Goal: Information Seeking & Learning: Learn about a topic

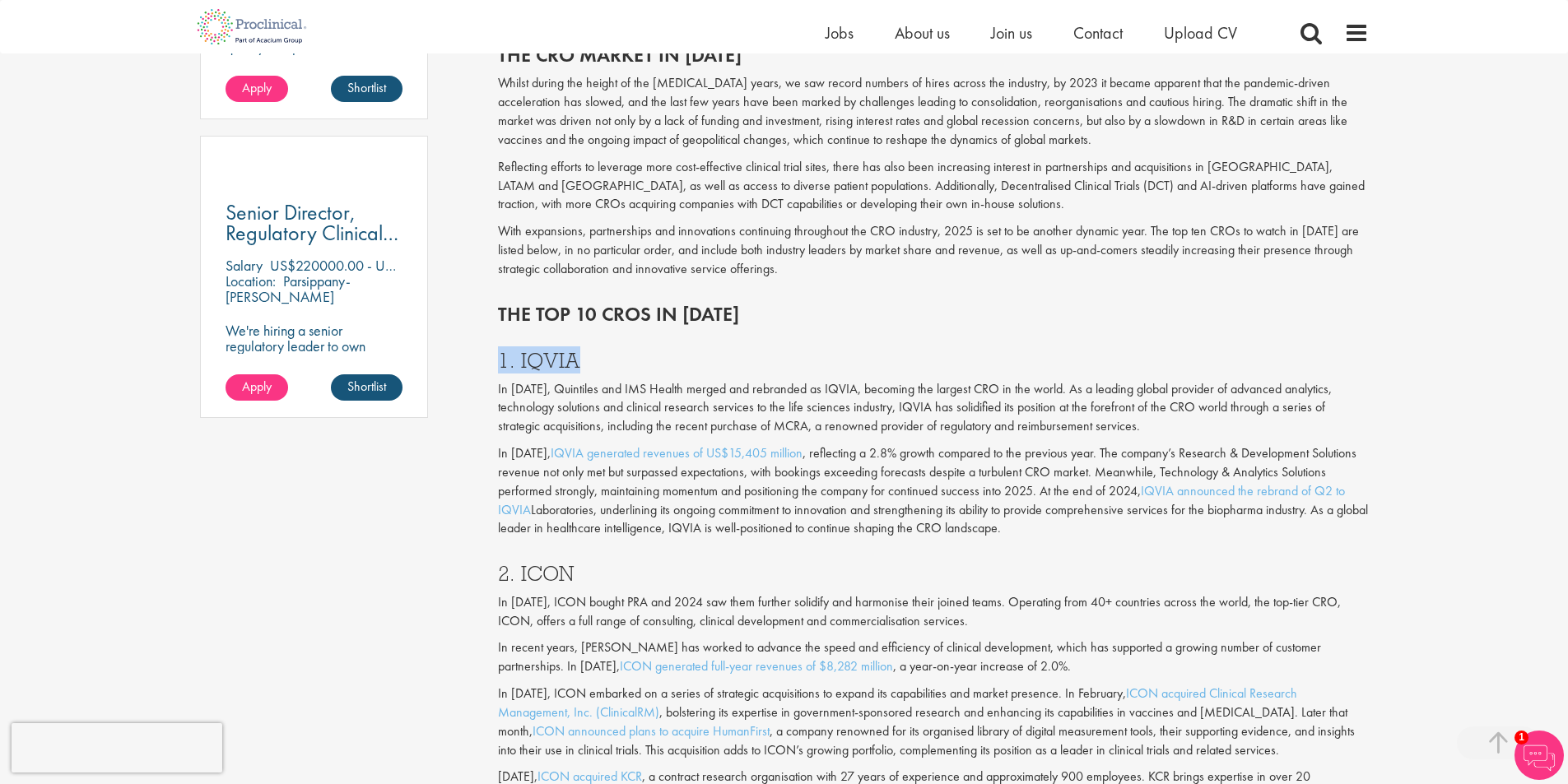
drag, startPoint x: 486, startPoint y: 356, endPoint x: 580, endPoint y: 358, distance: 94.0
copy h3 "1. IQVIA"
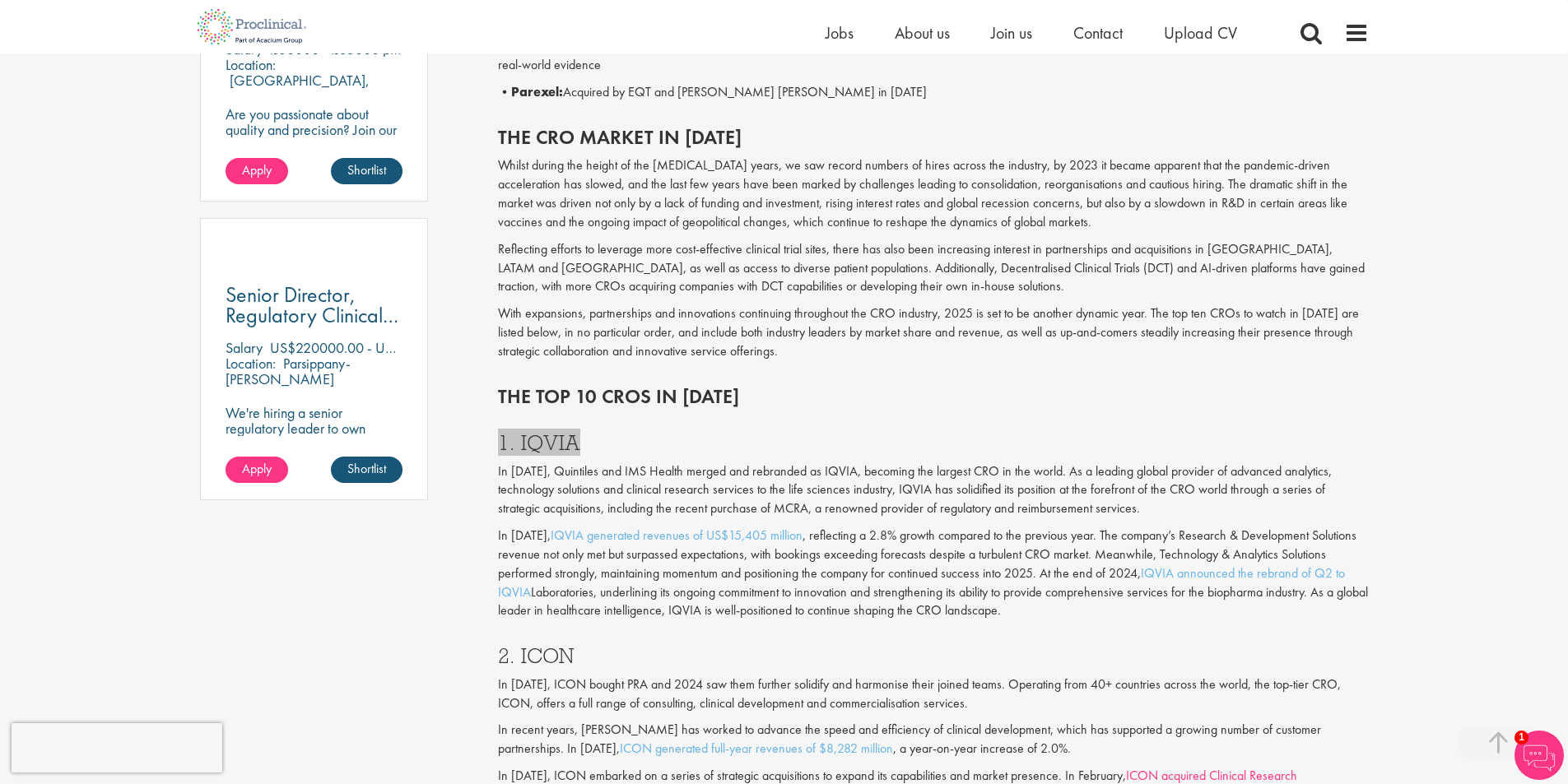
scroll to position [1234, 0]
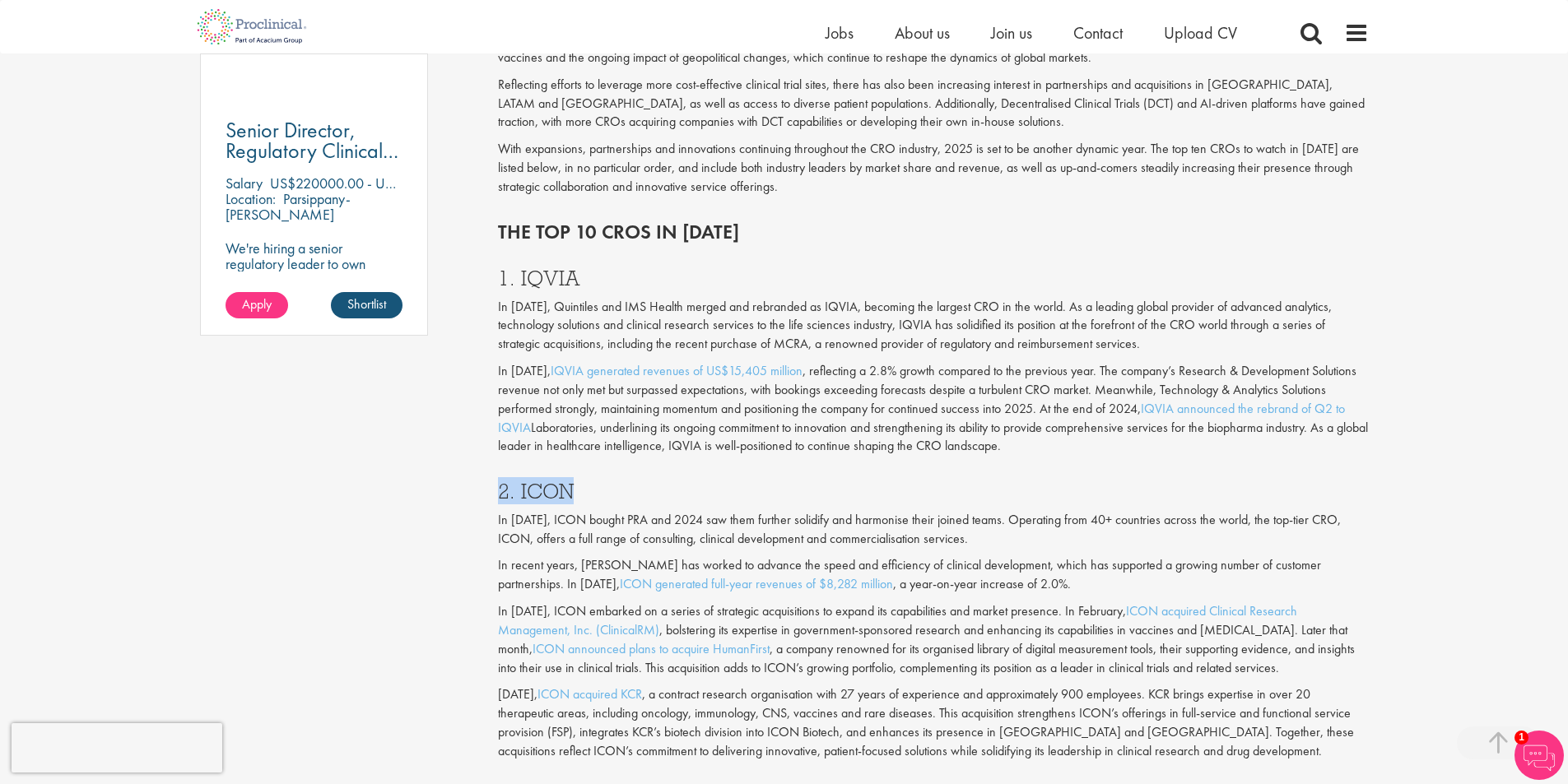
drag, startPoint x: 588, startPoint y: 491, endPoint x: 488, endPoint y: 487, distance: 100.1
copy h3 "2. ICON"
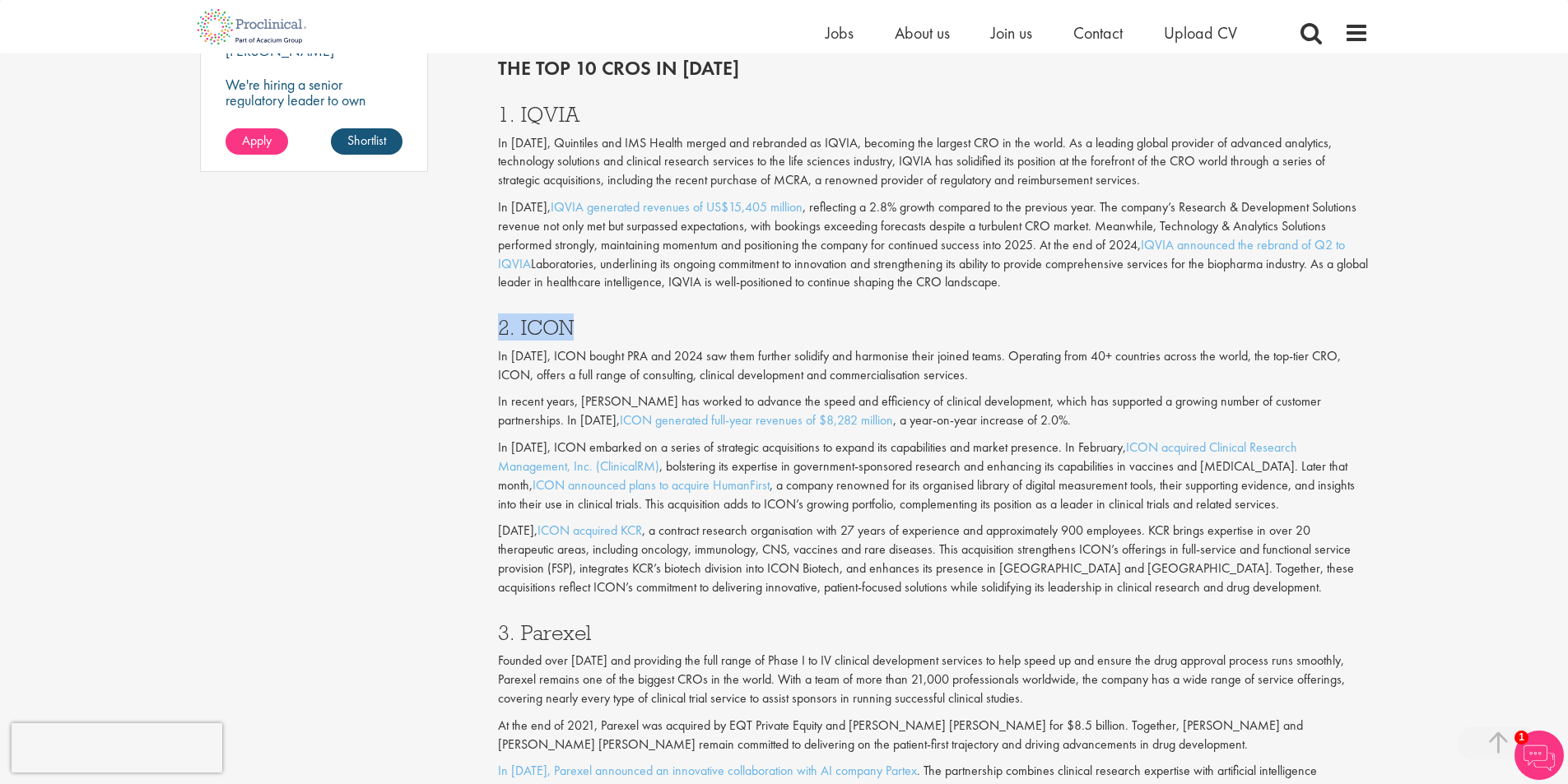
scroll to position [1398, 0]
drag, startPoint x: 579, startPoint y: 107, endPoint x: 498, endPoint y: 108, distance: 81.0
click at [498, 108] on h3 "1. IQVIA" at bounding box center [934, 113] width 871 height 22
copy h3 "1. IQVIA"
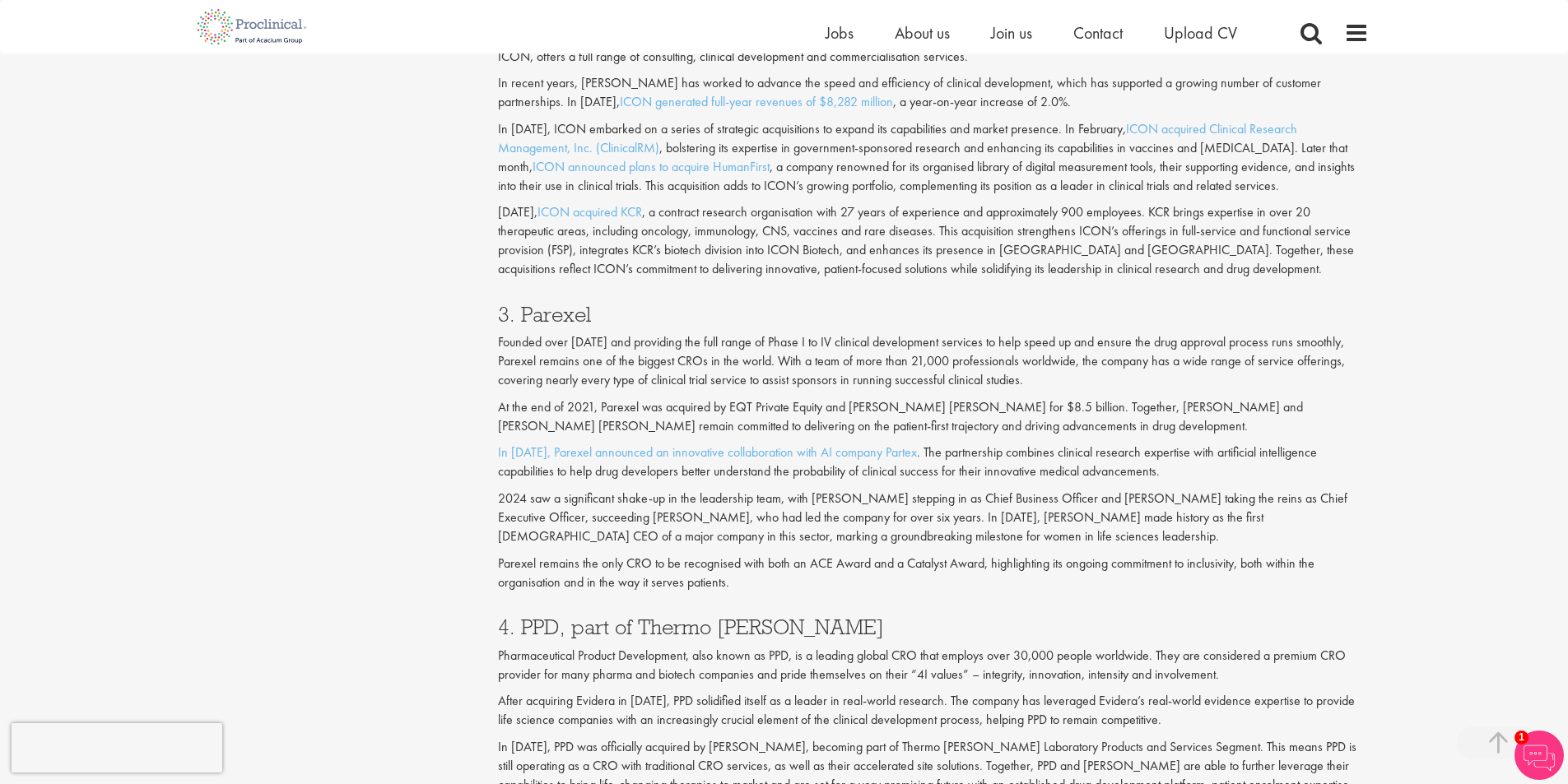
scroll to position [1727, 0]
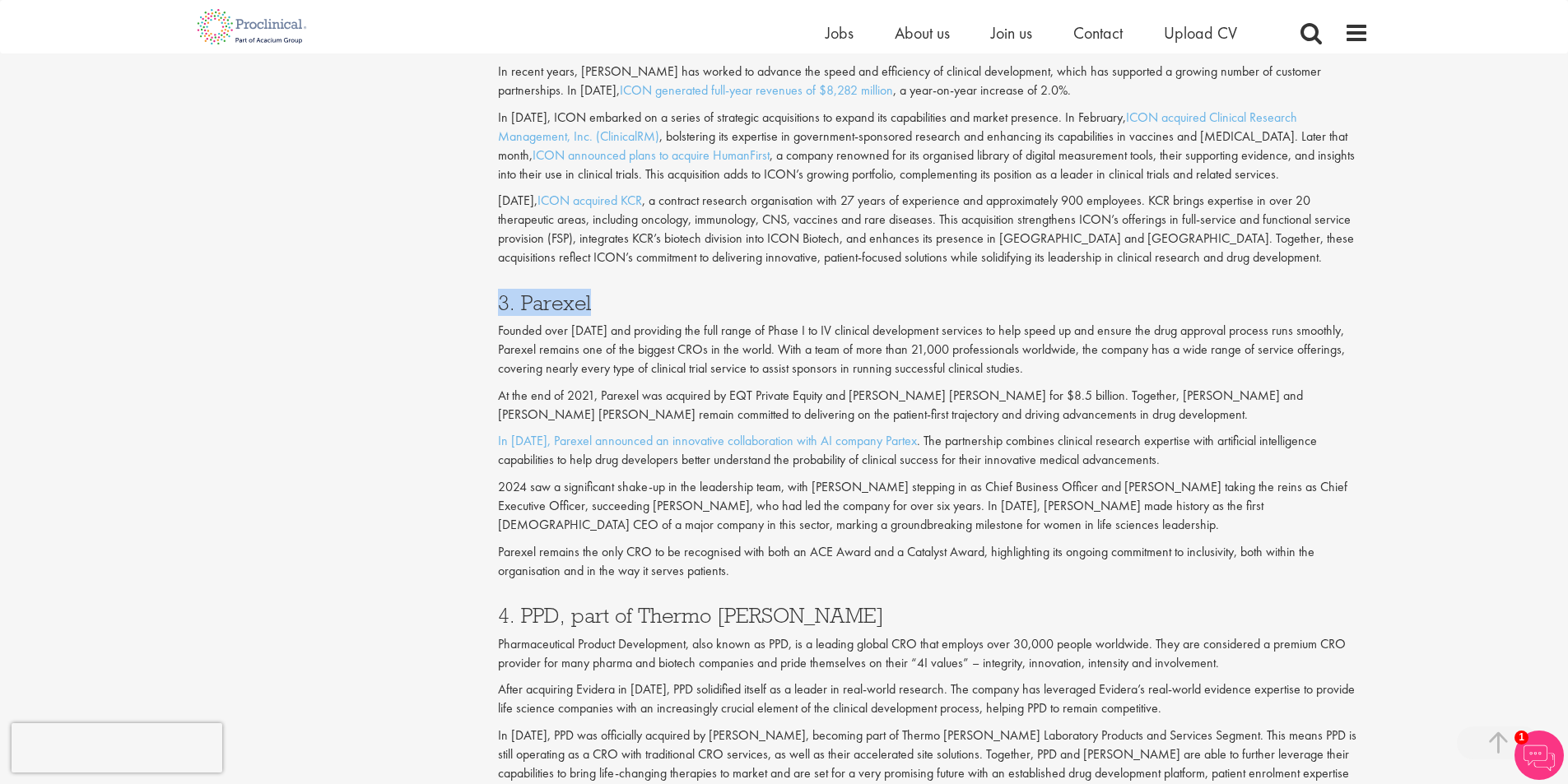
drag, startPoint x: 499, startPoint y: 302, endPoint x: 600, endPoint y: 301, distance: 101.0
click at [600, 301] on h3 "3. Parexel" at bounding box center [934, 302] width 871 height 22
copy h3 "3. Parexel"
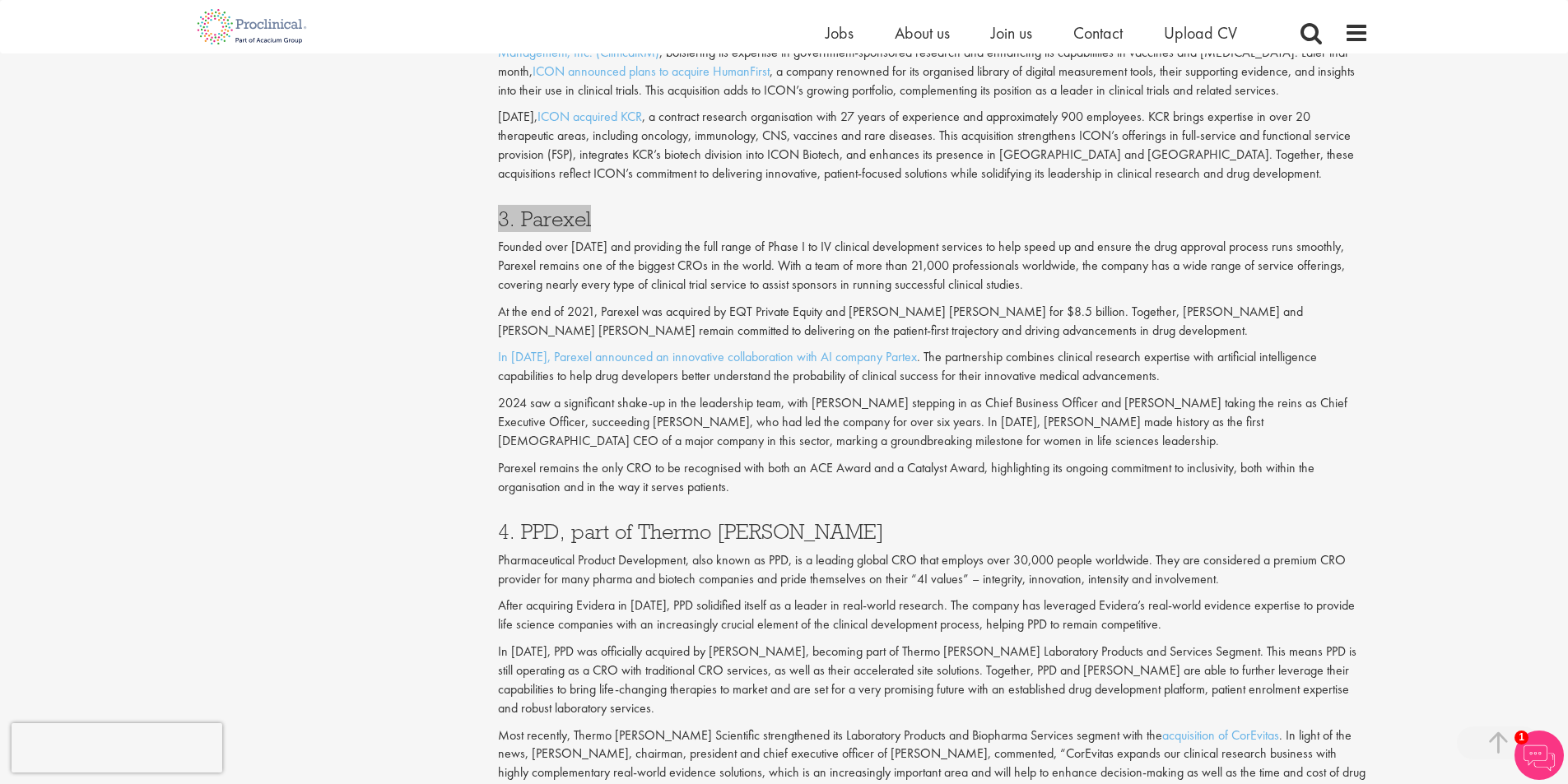
scroll to position [1810, 0]
click at [567, 542] on h3 "4. PPD, part of Thermo [PERSON_NAME]" at bounding box center [934, 533] width 871 height 22
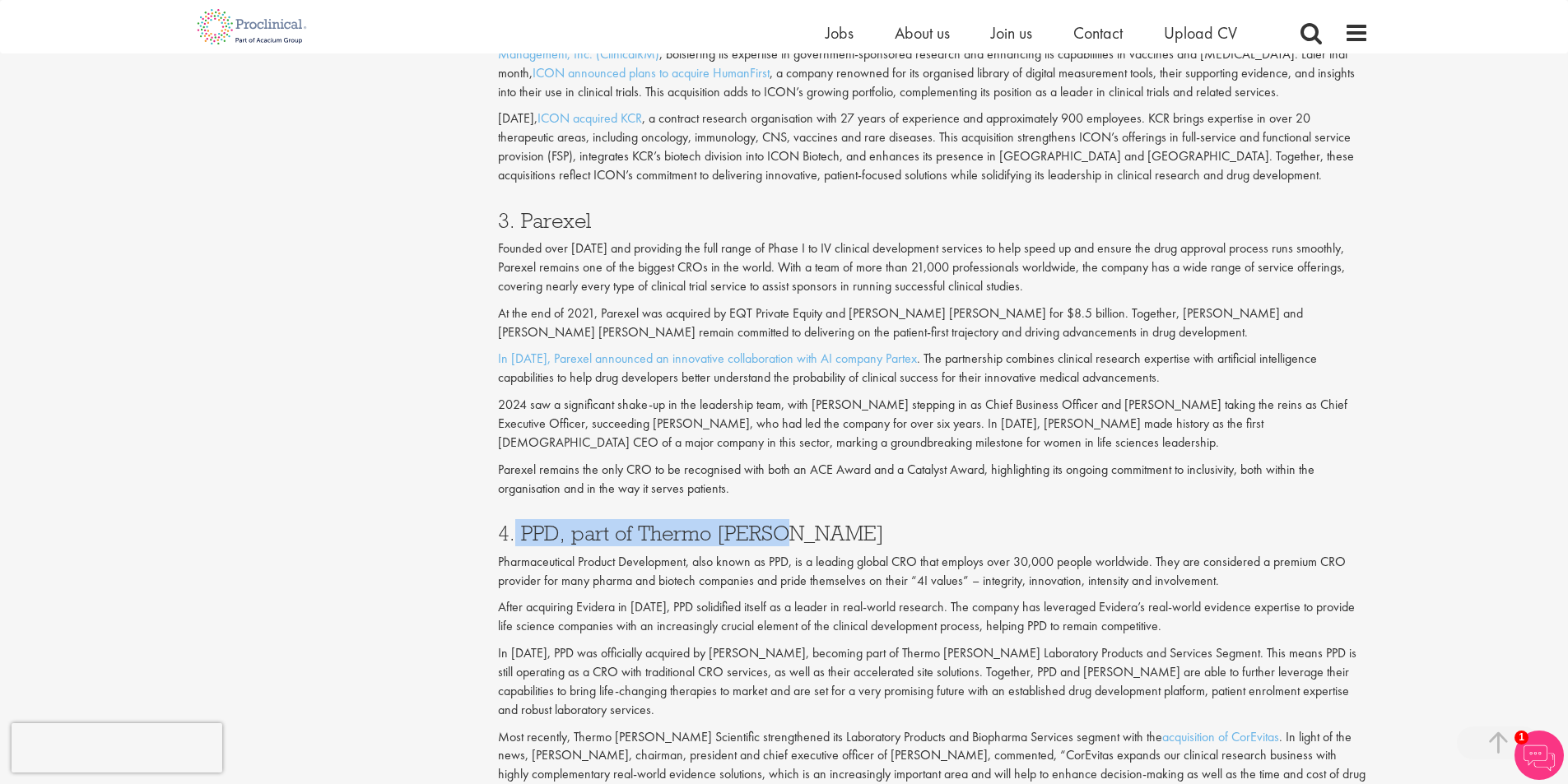
drag, startPoint x: 516, startPoint y: 537, endPoint x: 782, endPoint y: 535, distance: 266.0
click at [782, 535] on h3 "4. PPD, part of Thermo [PERSON_NAME]" at bounding box center [934, 533] width 871 height 22
copy h3 "PPD, part of [PERSON_NAME]"
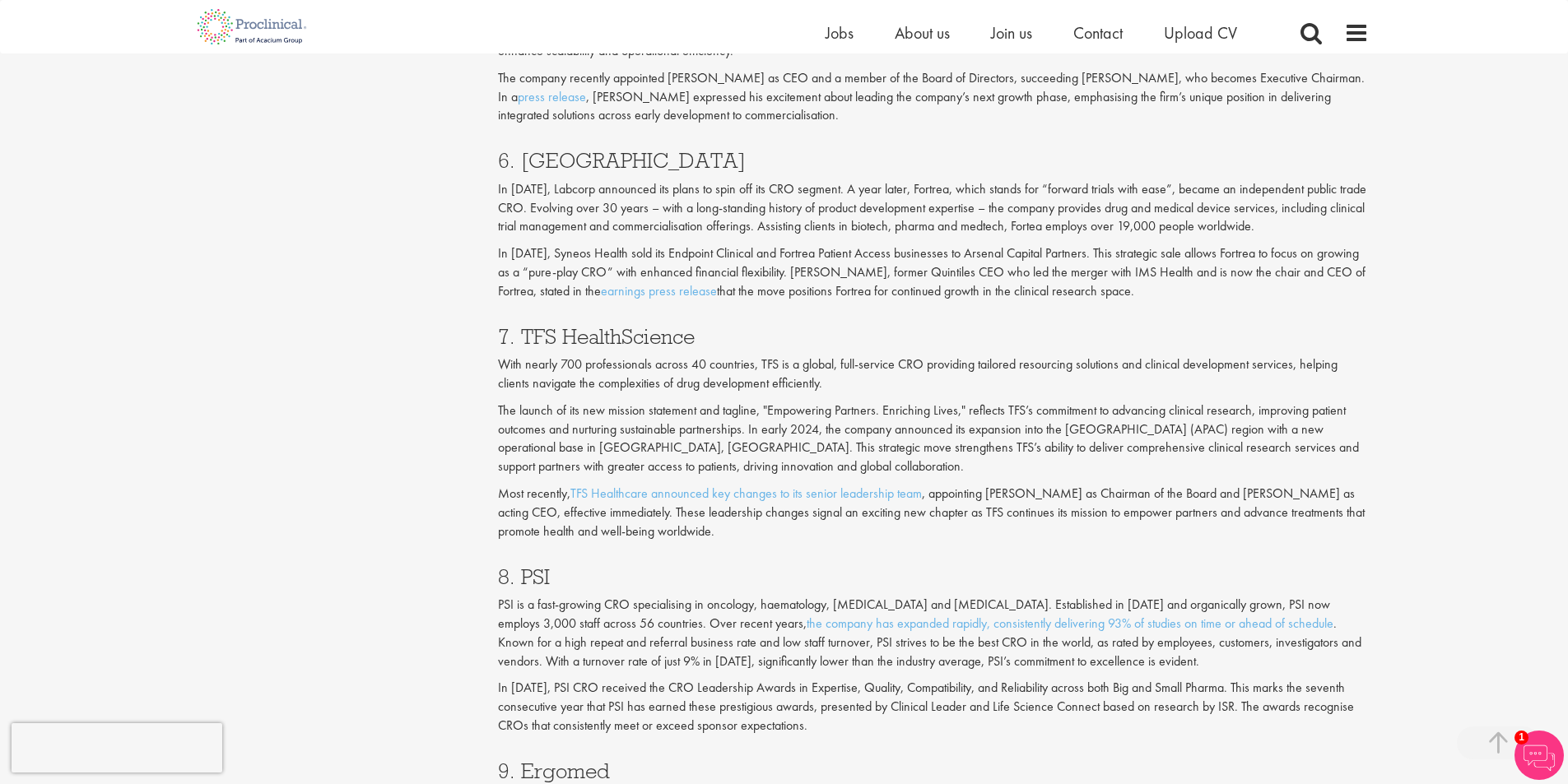
scroll to position [2797, 0]
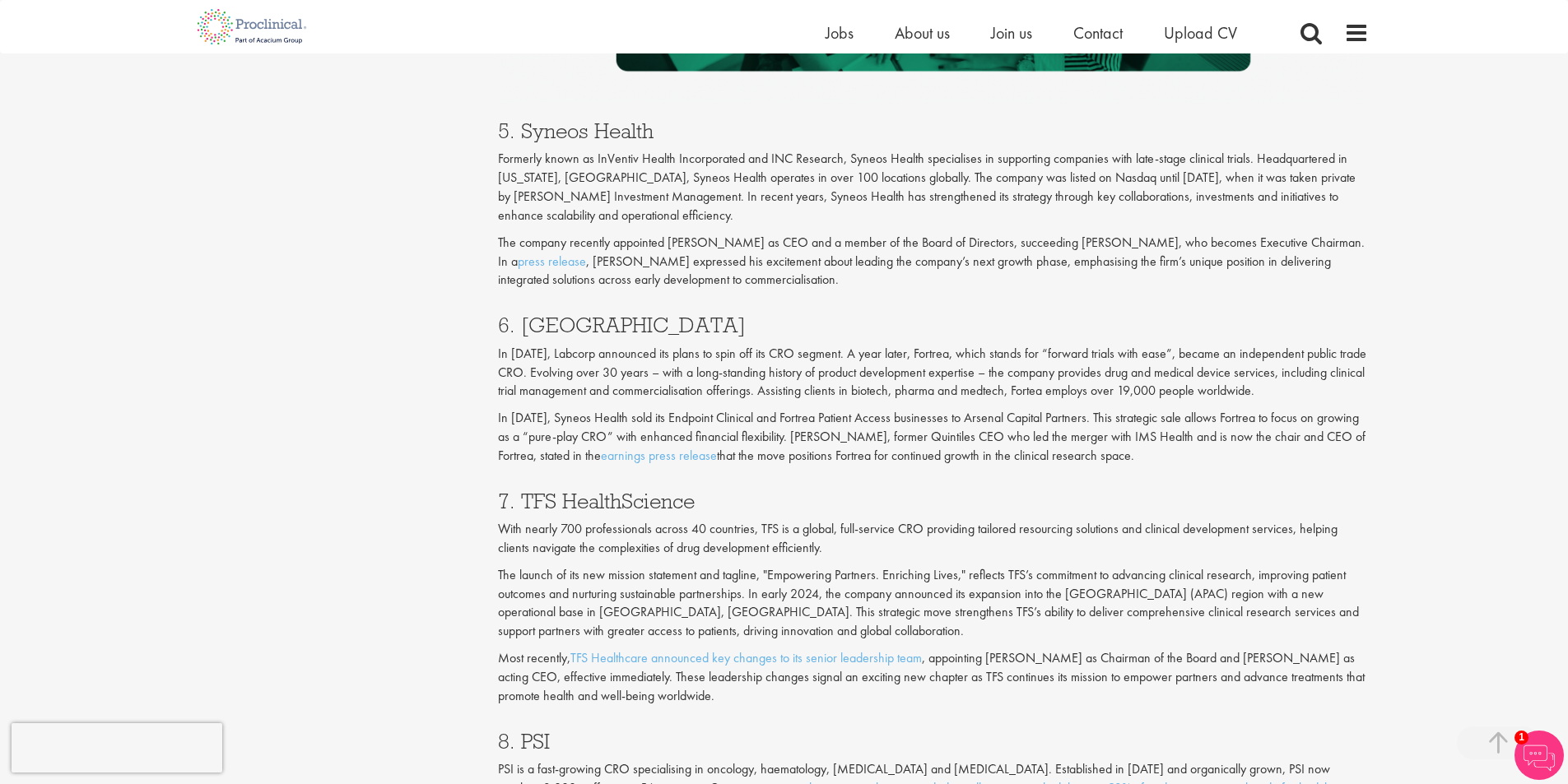
click at [610, 137] on h3 "5. Syneos Health" at bounding box center [934, 130] width 871 height 22
drag, startPoint x: 522, startPoint y: 130, endPoint x: 655, endPoint y: 129, distance: 133.0
click at [655, 129] on h3 "5. Syneos Health" at bounding box center [934, 130] width 871 height 22
copy h3 "Syneos Health"
click at [582, 327] on h3 "6. [GEOGRAPHIC_DATA]" at bounding box center [934, 324] width 871 height 22
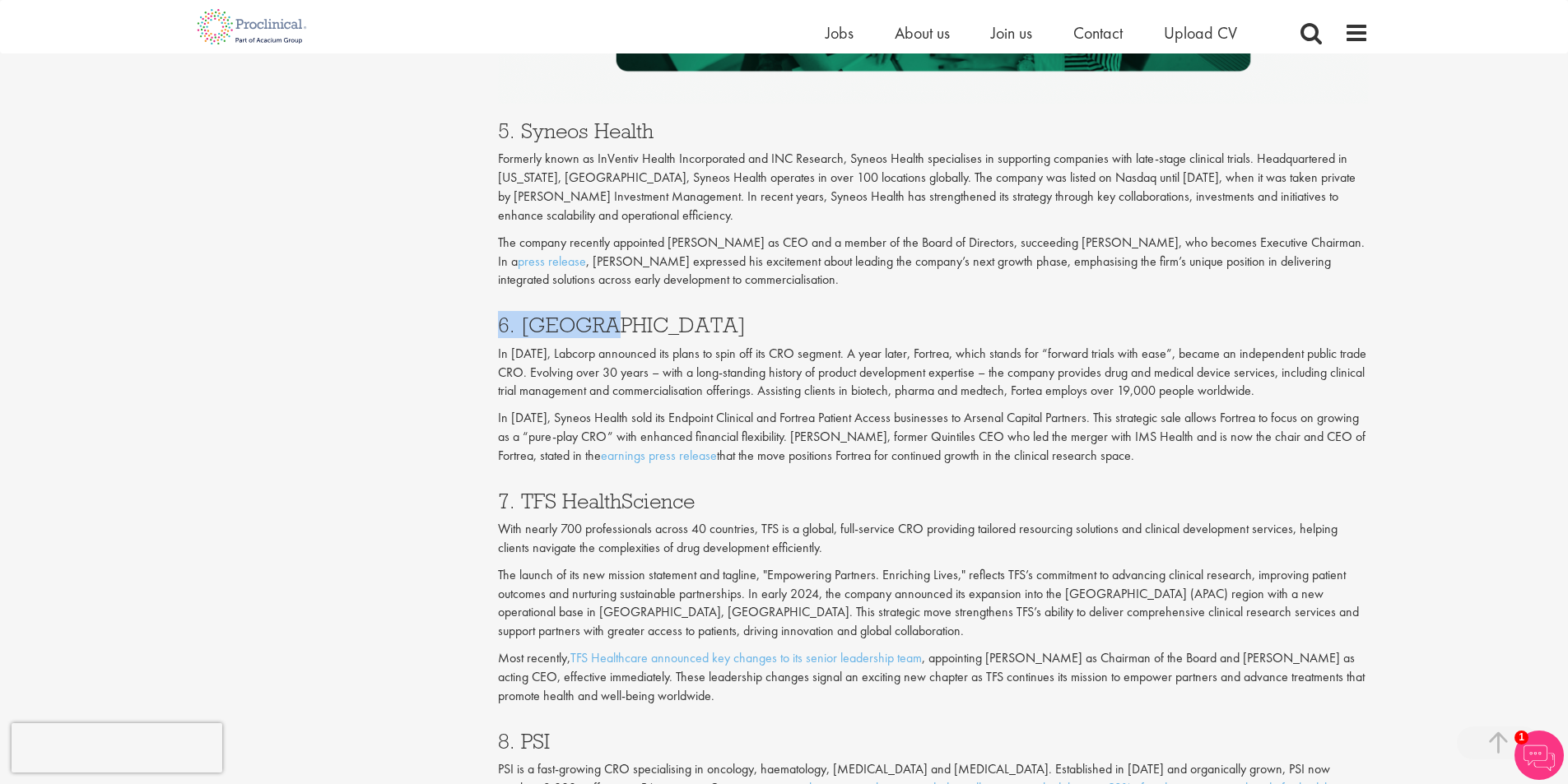
drag, startPoint x: 600, startPoint y: 332, endPoint x: 496, endPoint y: 331, distance: 104.0
copy h3 "6. [GEOGRAPHIC_DATA]"
drag, startPoint x: 511, startPoint y: 499, endPoint x: 711, endPoint y: 500, distance: 200.0
click at [711, 500] on h3 "7. TFS HealthScience" at bounding box center [934, 501] width 871 height 22
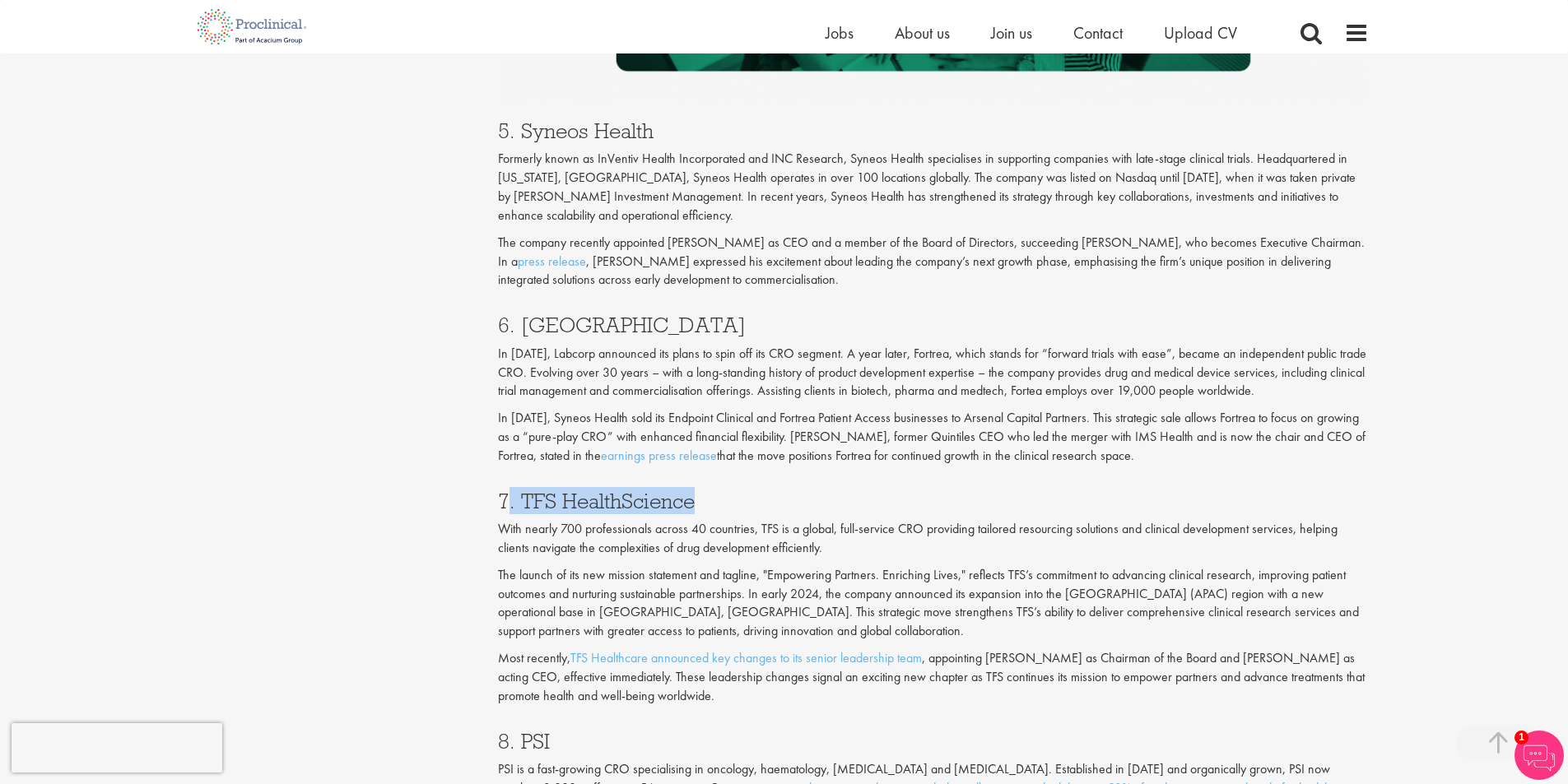
click at [585, 496] on h3 "7. TFS HealthScience" at bounding box center [934, 501] width 871 height 22
drag, startPoint x: 497, startPoint y: 494, endPoint x: 710, endPoint y: 493, distance: 213.0
copy h3 "7. TFS HealthScience"
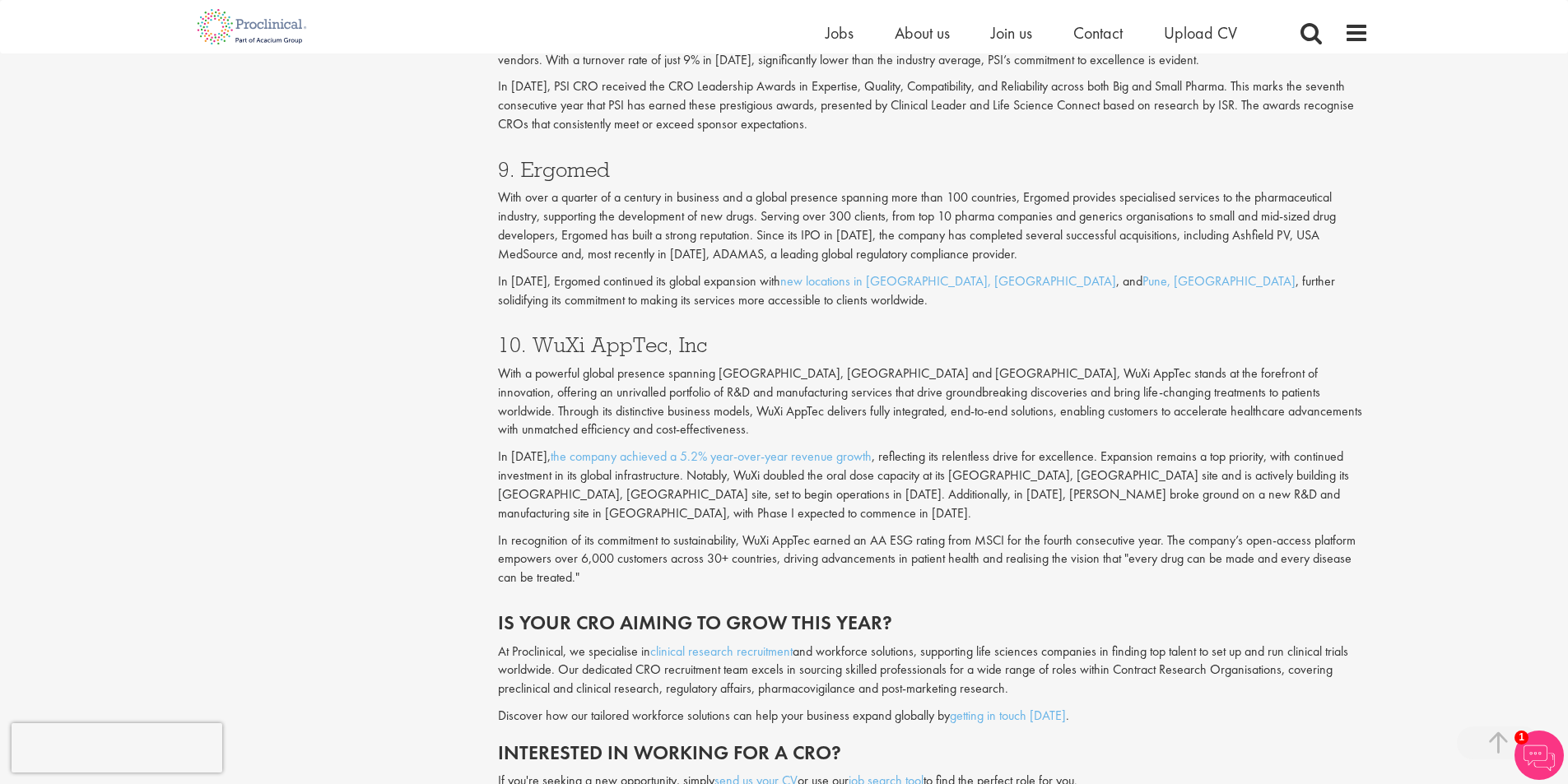
scroll to position [3784, 0]
